Goal: Navigation & Orientation: Find specific page/section

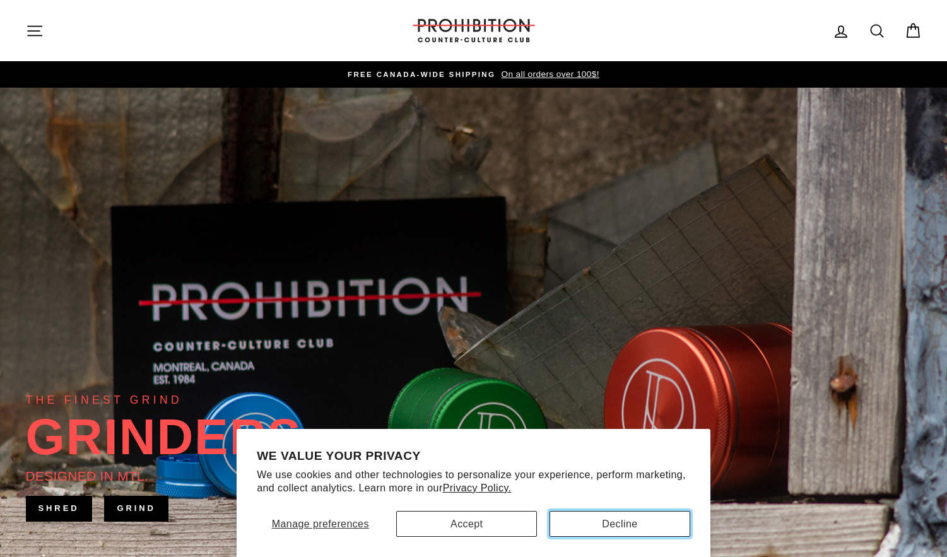
click at [611, 527] on button "Decline" at bounding box center [619, 524] width 141 height 26
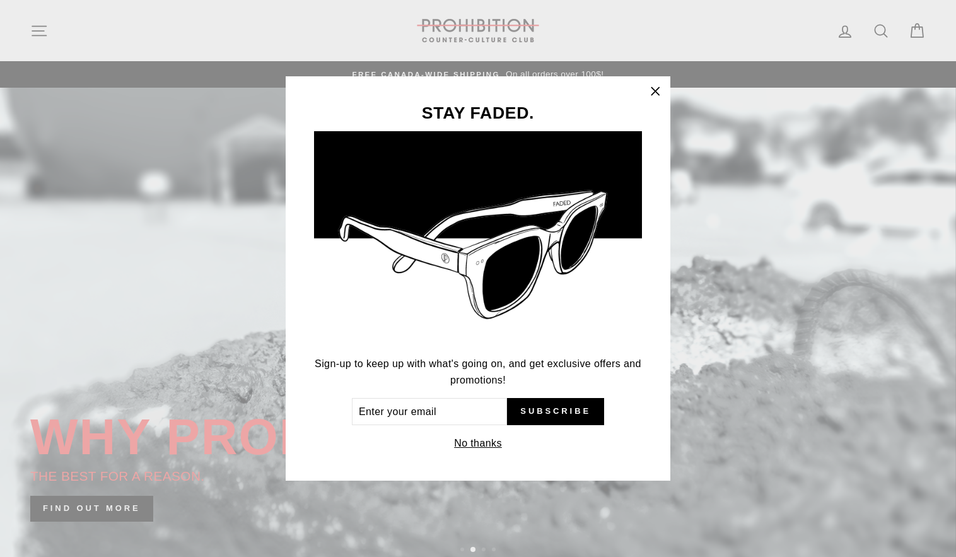
click at [661, 90] on icon "button" at bounding box center [656, 92] width 18 height 18
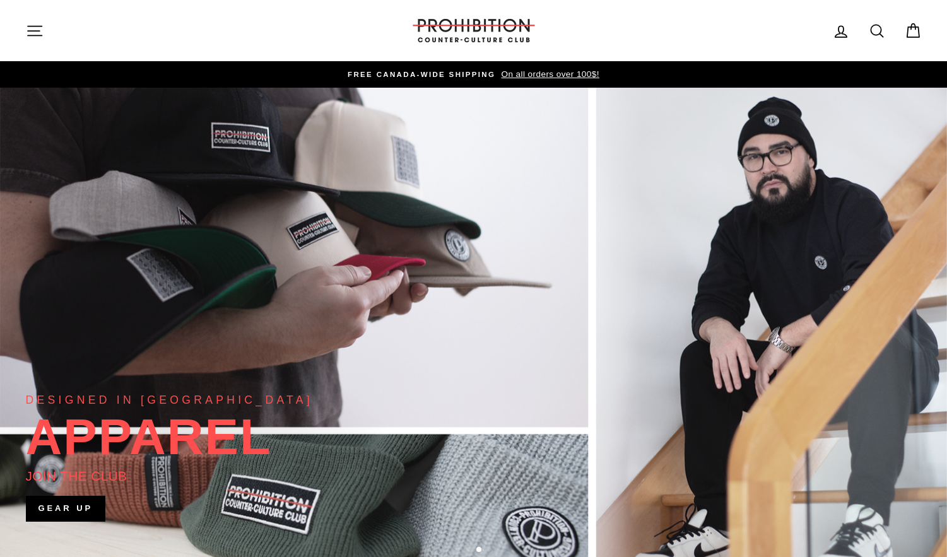
click at [34, 33] on icon "button" at bounding box center [35, 31] width 18 height 18
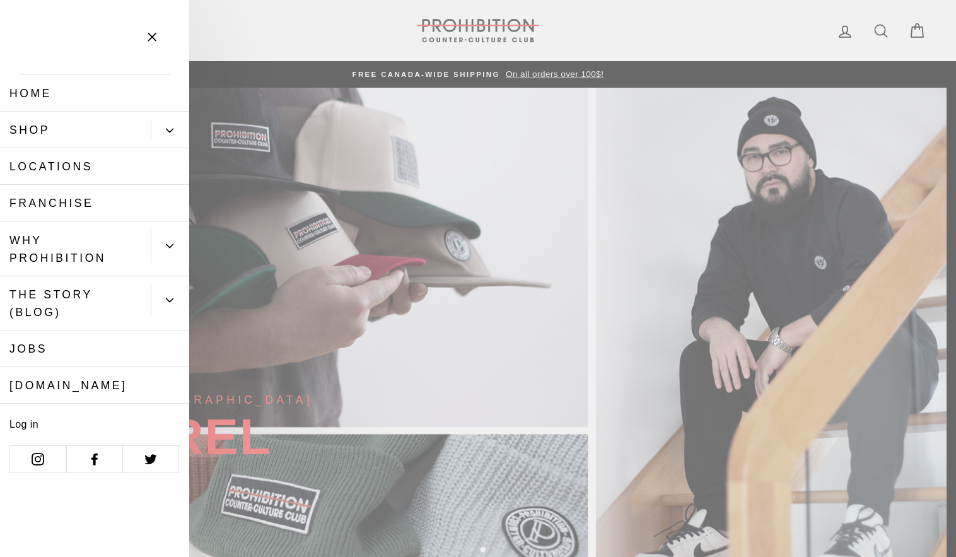
click at [37, 462] on icon at bounding box center [38, 459] width 13 height 13
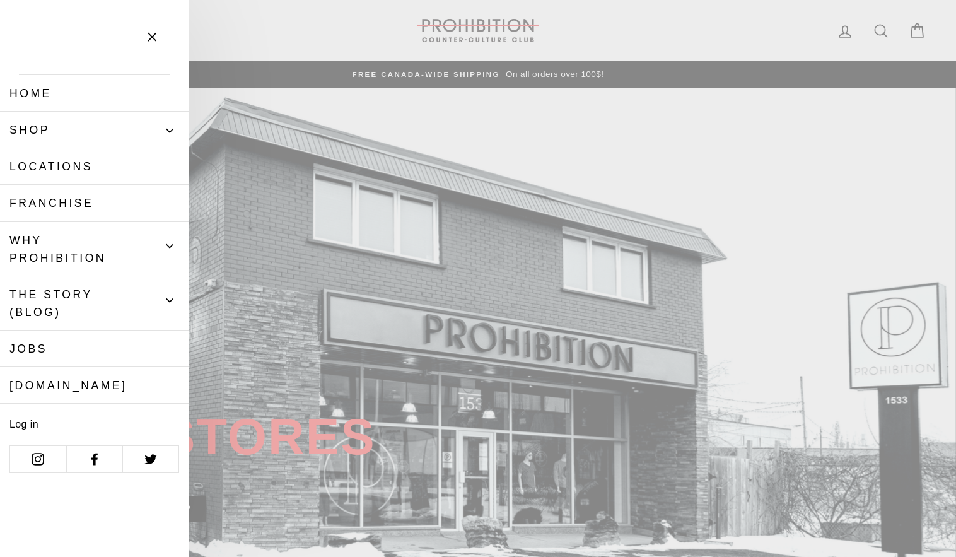
click at [177, 132] on button "Primary" at bounding box center [170, 130] width 38 height 22
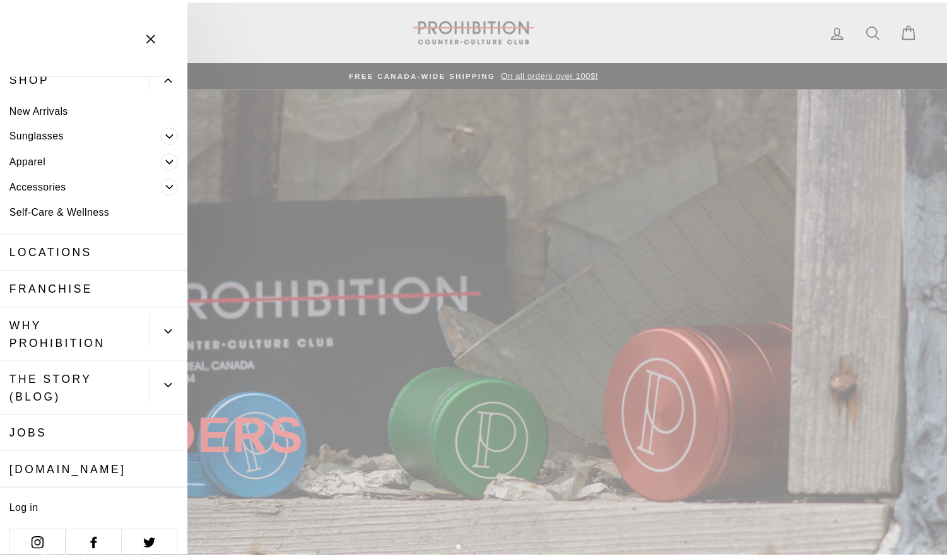
scroll to position [66, 0]
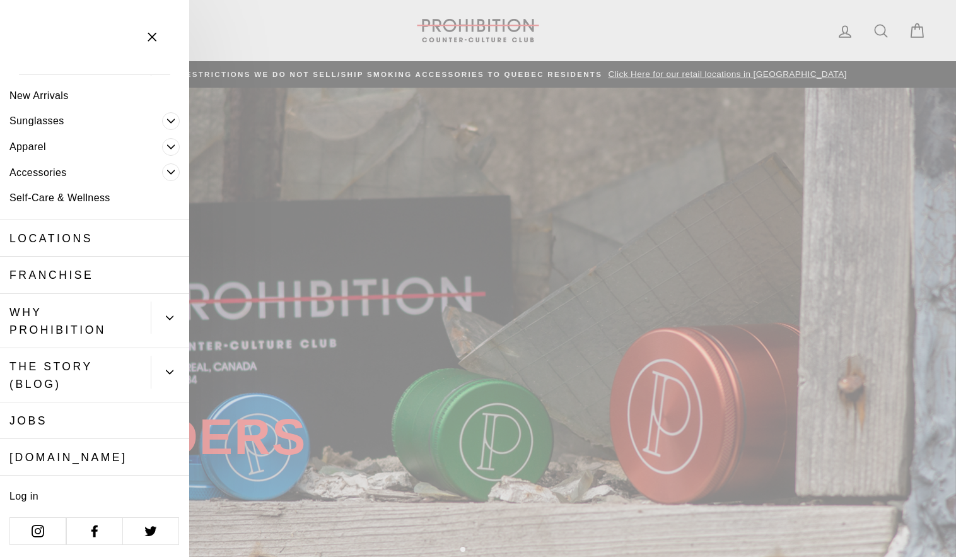
click at [156, 37] on icon "button" at bounding box center [152, 37] width 18 height 18
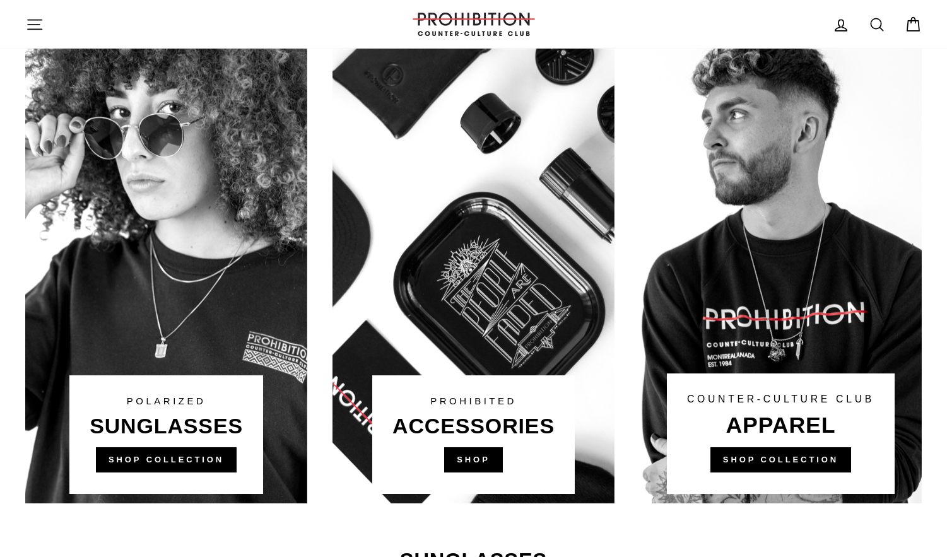
scroll to position [720, 0]
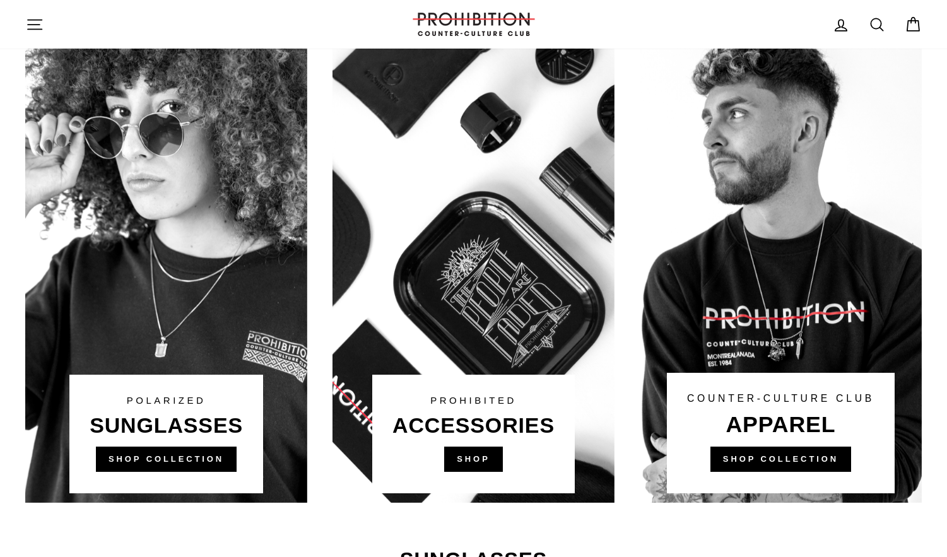
click at [493, 455] on link at bounding box center [473, 262] width 282 height 479
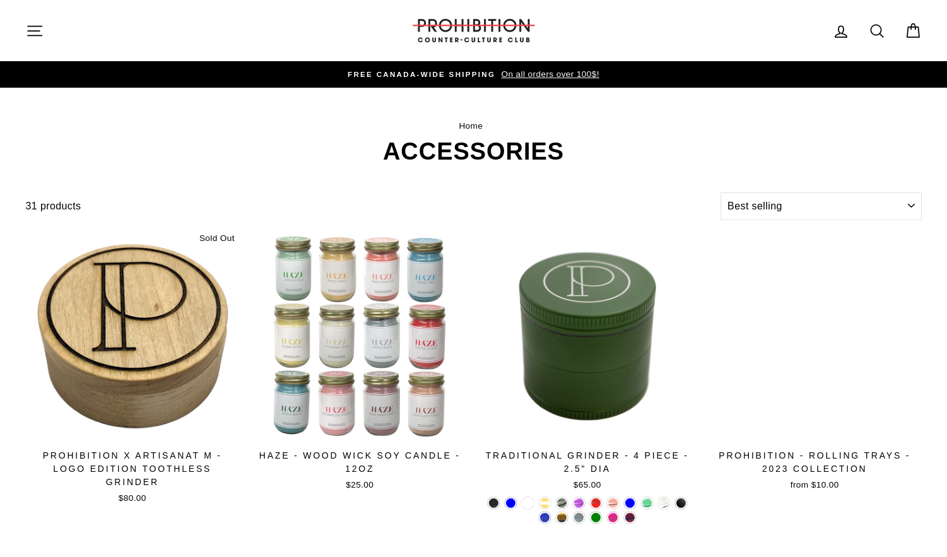
select select "best-selling"
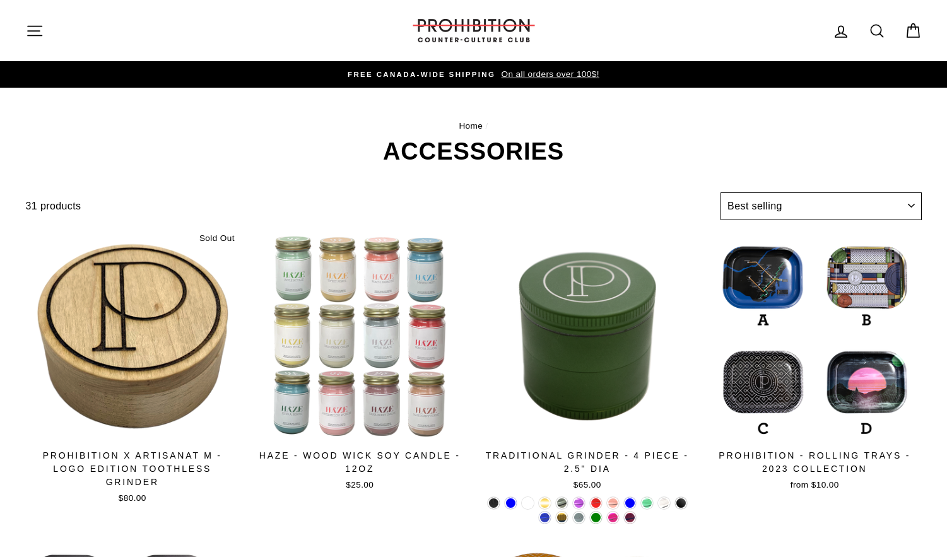
click at [763, 201] on select "Sort Featured Best selling Alphabetically, A-Z Alphabetically, Z-A Price, low t…" at bounding box center [820, 206] width 201 height 28
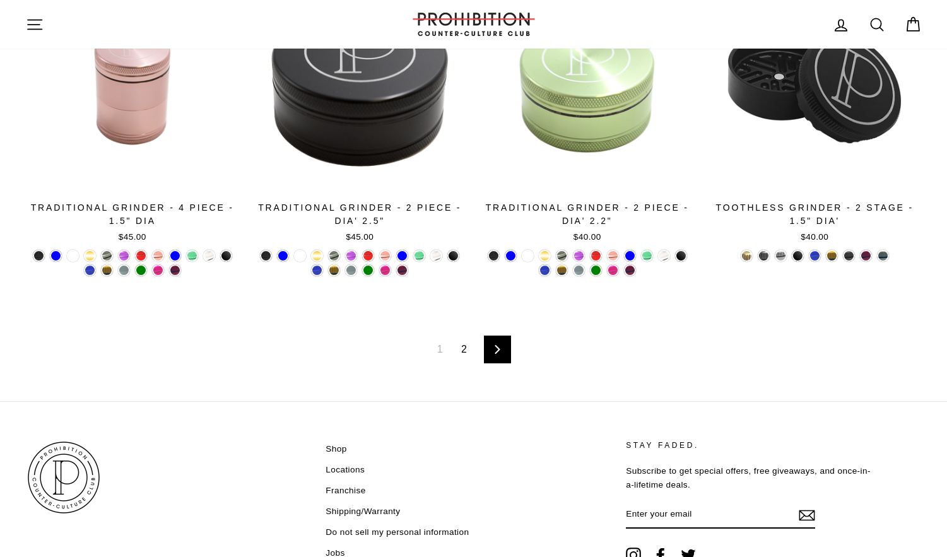
scroll to position [2142, 0]
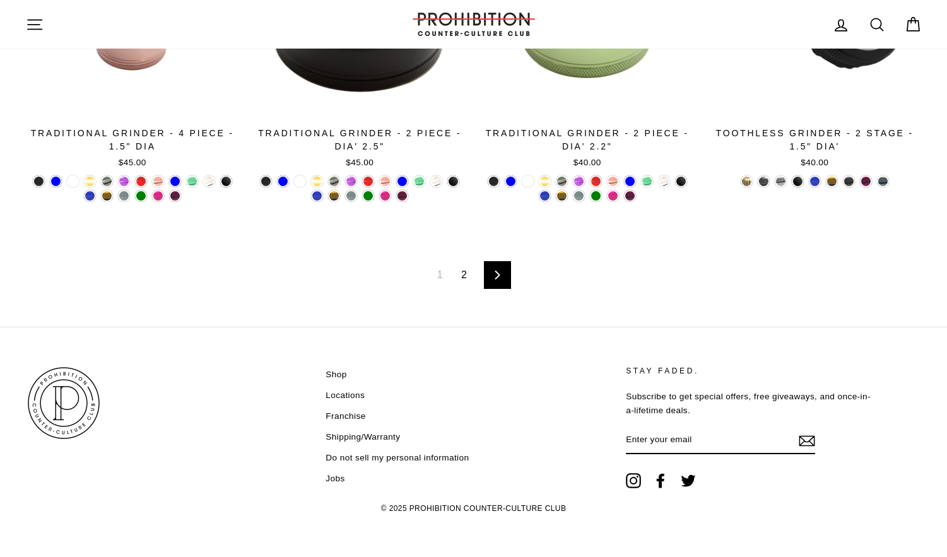
click at [462, 276] on link "2" at bounding box center [464, 275] width 21 height 20
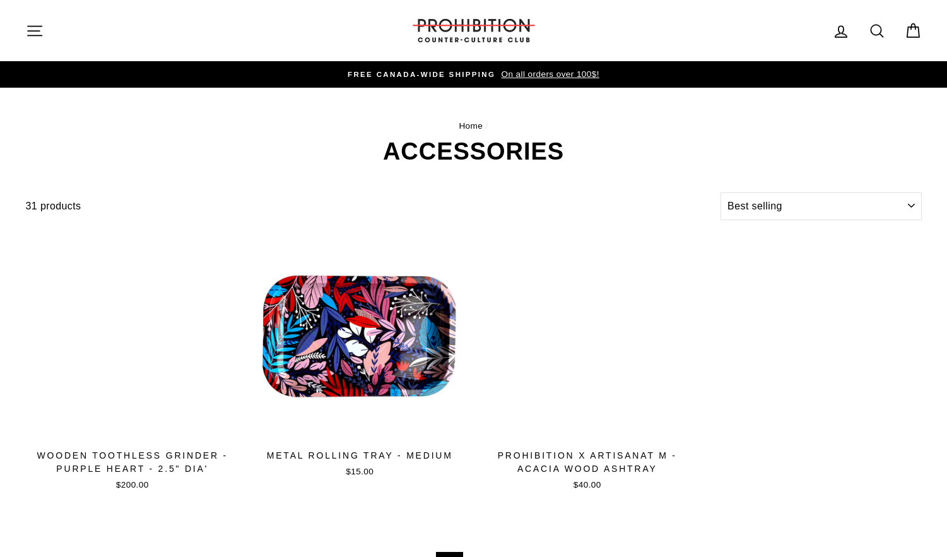
select select "best-selling"
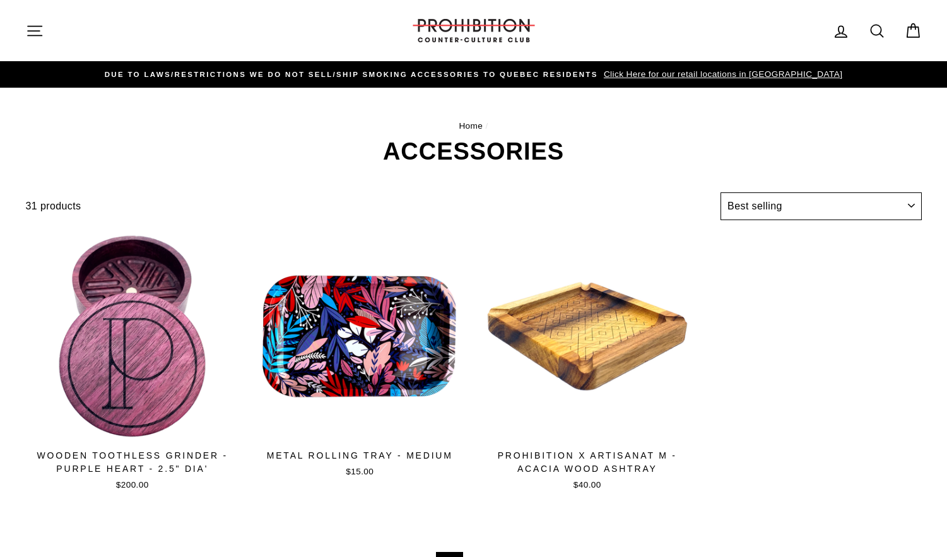
click at [796, 204] on select "Sort Featured Best selling Alphabetically, A-Z Alphabetically, Z-A Price, low t…" at bounding box center [820, 206] width 201 height 28
click at [39, 37] on icon "button" at bounding box center [35, 31] width 18 height 18
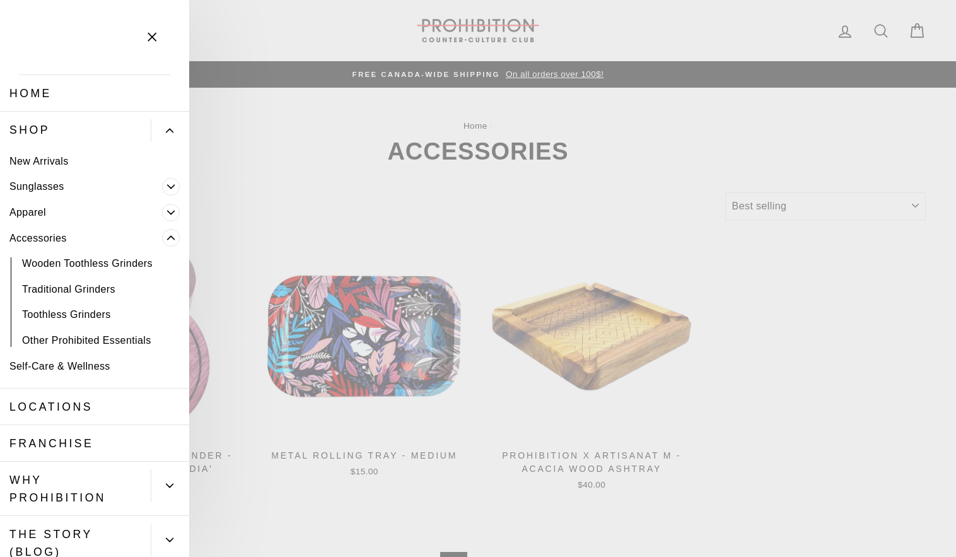
drag, startPoint x: 155, startPoint y: 38, endPoint x: 166, endPoint y: 40, distance: 11.6
click at [155, 38] on icon "button" at bounding box center [152, 37] width 18 height 18
